Goal: Task Accomplishment & Management: Use online tool/utility

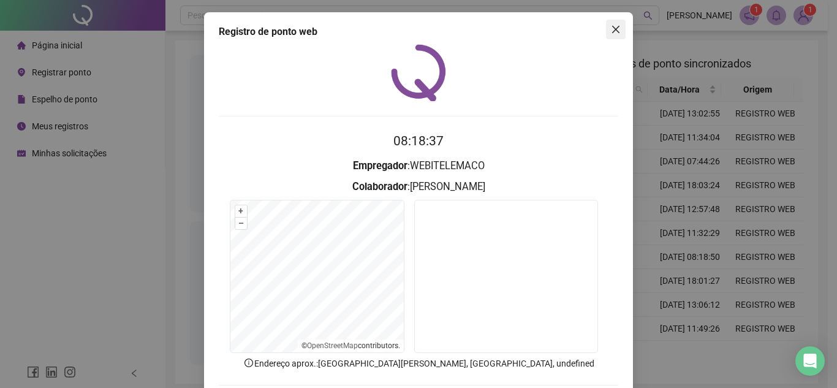
click at [611, 27] on icon "close" at bounding box center [616, 30] width 10 height 10
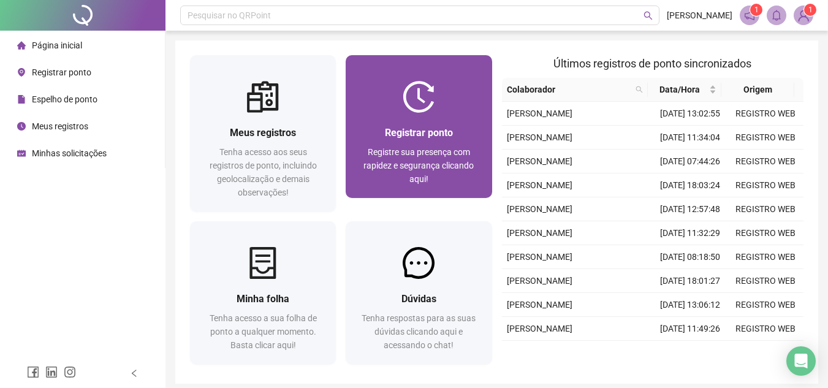
click at [430, 123] on div "Registrar ponto Registre sua presença com rapidez e segurança clicando aqui!" at bounding box center [419, 155] width 146 height 85
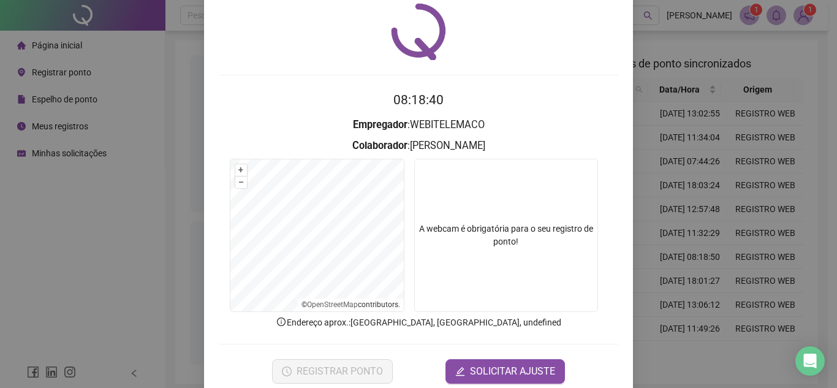
scroll to position [64, 0]
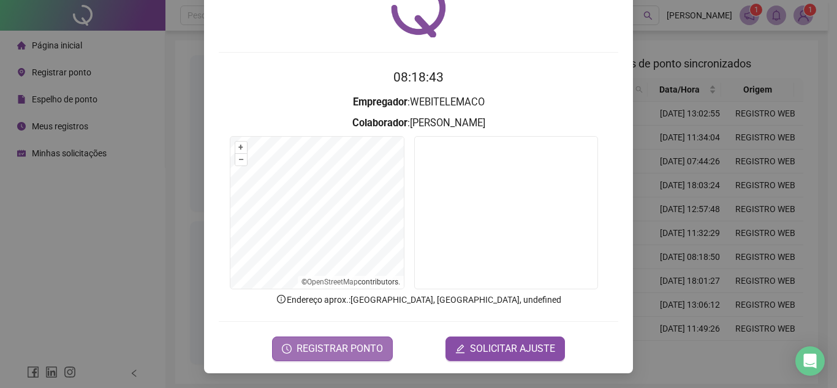
click at [354, 340] on button "REGISTRAR PONTO" at bounding box center [332, 349] width 121 height 25
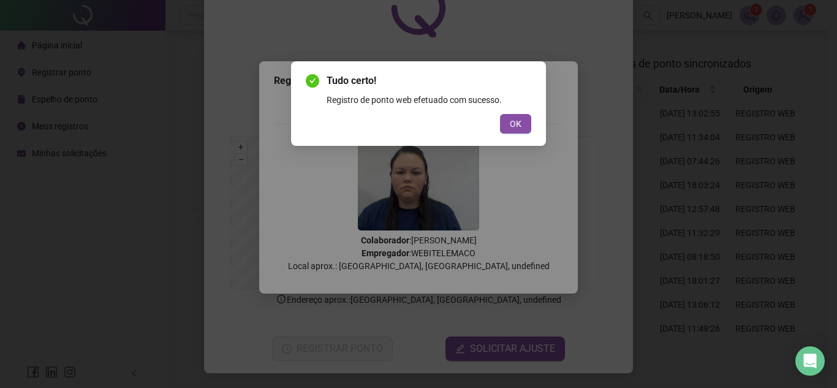
click at [513, 120] on span "OK" at bounding box center [516, 123] width 12 height 13
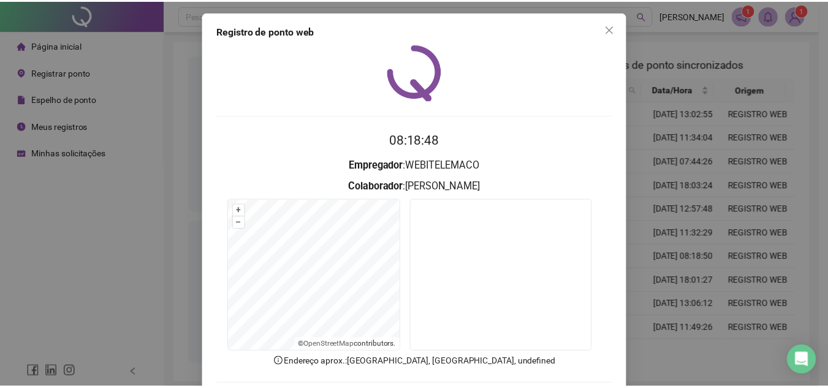
scroll to position [0, 0]
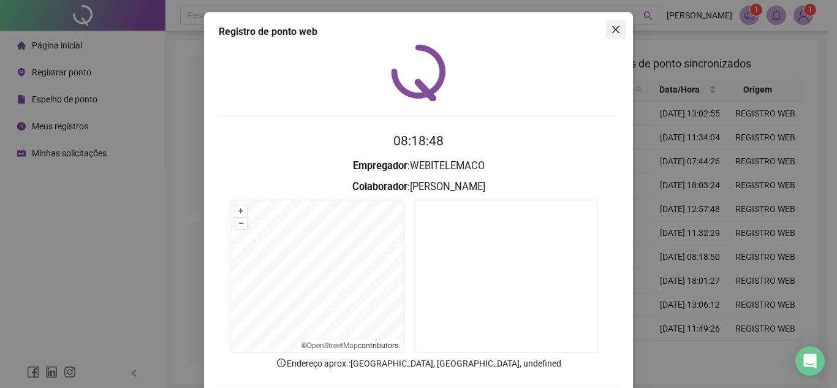
click at [613, 25] on icon "close" at bounding box center [616, 30] width 10 height 10
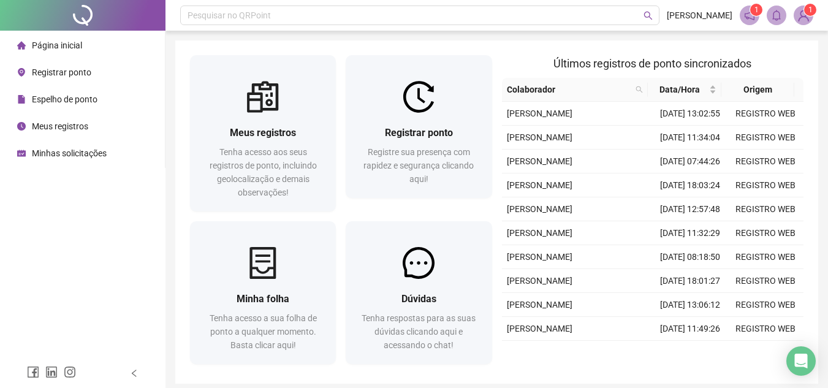
click at [66, 90] on div "Espelho de ponto" at bounding box center [57, 99] width 80 height 25
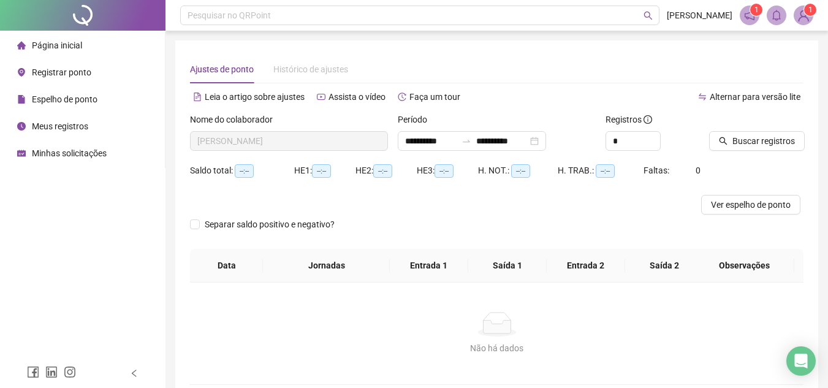
type input "**********"
click at [751, 137] on span "Buscar registros" at bounding box center [764, 140] width 63 height 13
